Goal: Navigation & Orientation: Understand site structure

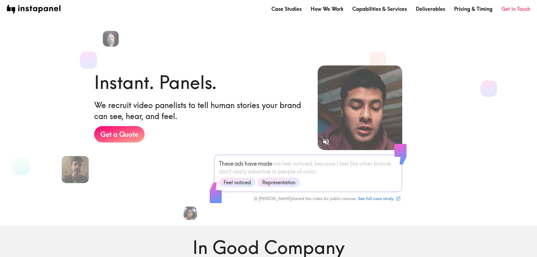
click at [510, 10] on link "Get in Touch" at bounding box center [515, 8] width 29 height 7
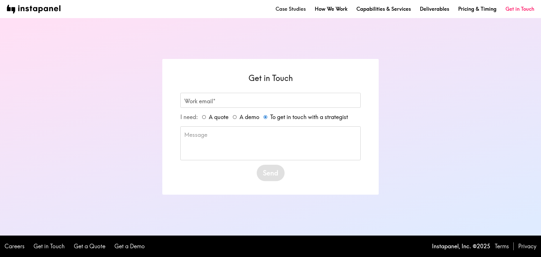
click at [295, 9] on link "Case Studies" at bounding box center [291, 8] width 30 height 7
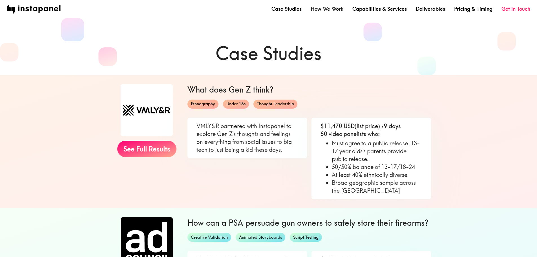
click at [317, 9] on link "How We Work" at bounding box center [327, 8] width 33 height 7
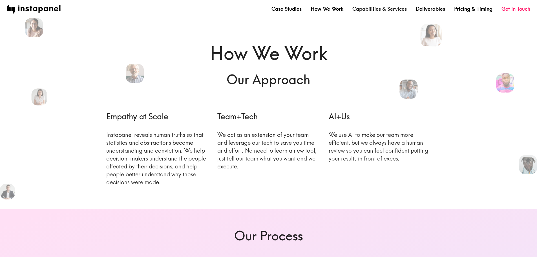
click at [357, 10] on link "Capabilities & Services" at bounding box center [379, 8] width 54 height 7
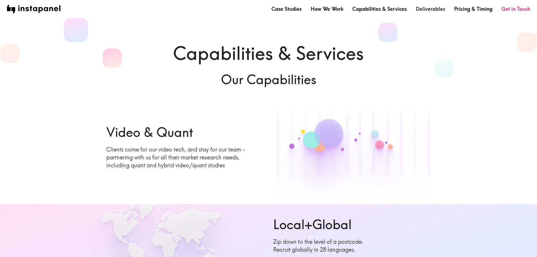
click at [422, 9] on link "Deliverables" at bounding box center [430, 8] width 29 height 7
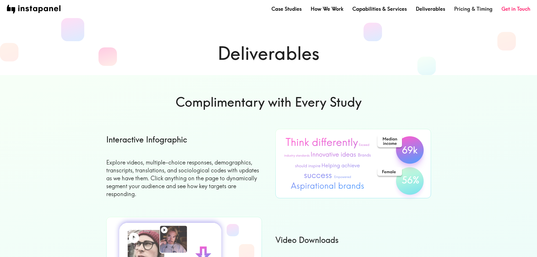
click at [464, 7] on link "Pricing & Timing" at bounding box center [473, 8] width 38 height 7
